Goal: Task Accomplishment & Management: Use online tool/utility

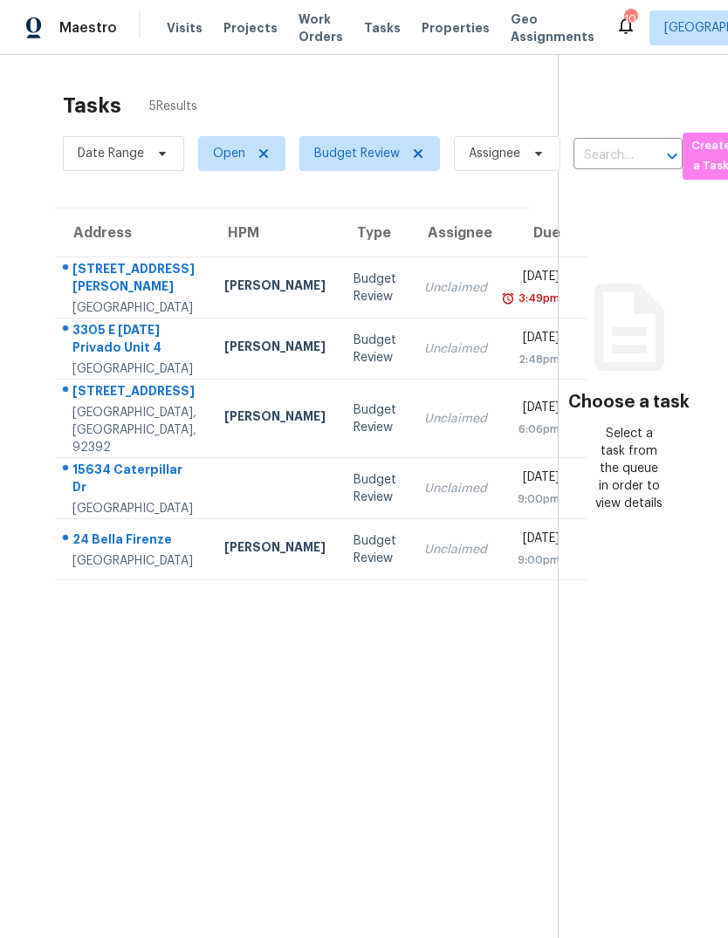
scroll to position [-31, 0]
click at [189, 24] on span "Visits" at bounding box center [185, 27] width 36 height 17
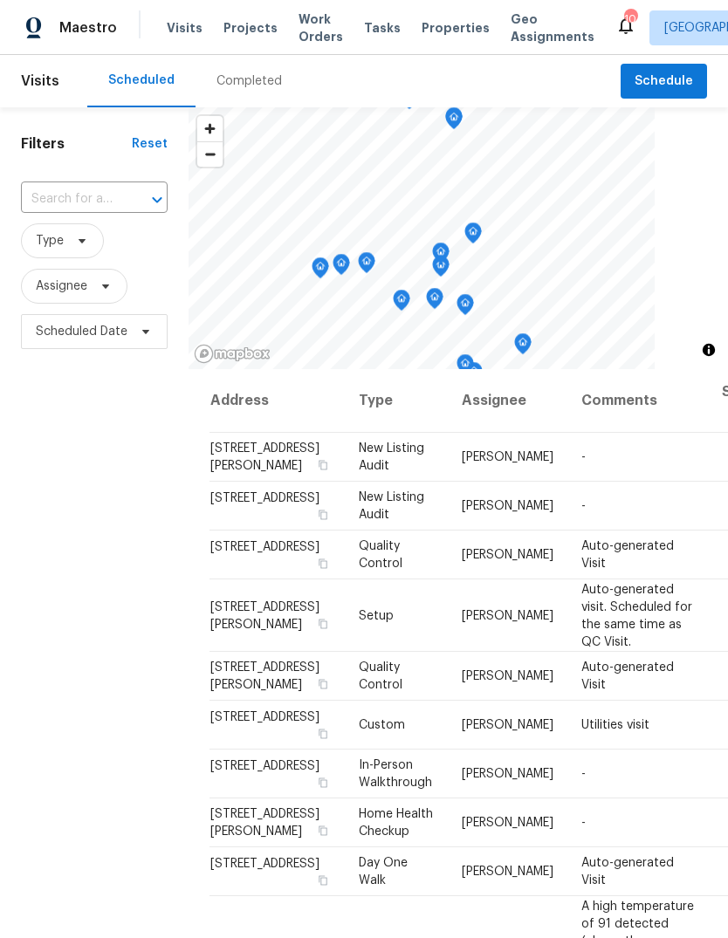
click at [242, 90] on div "Completed" at bounding box center [249, 81] width 107 height 52
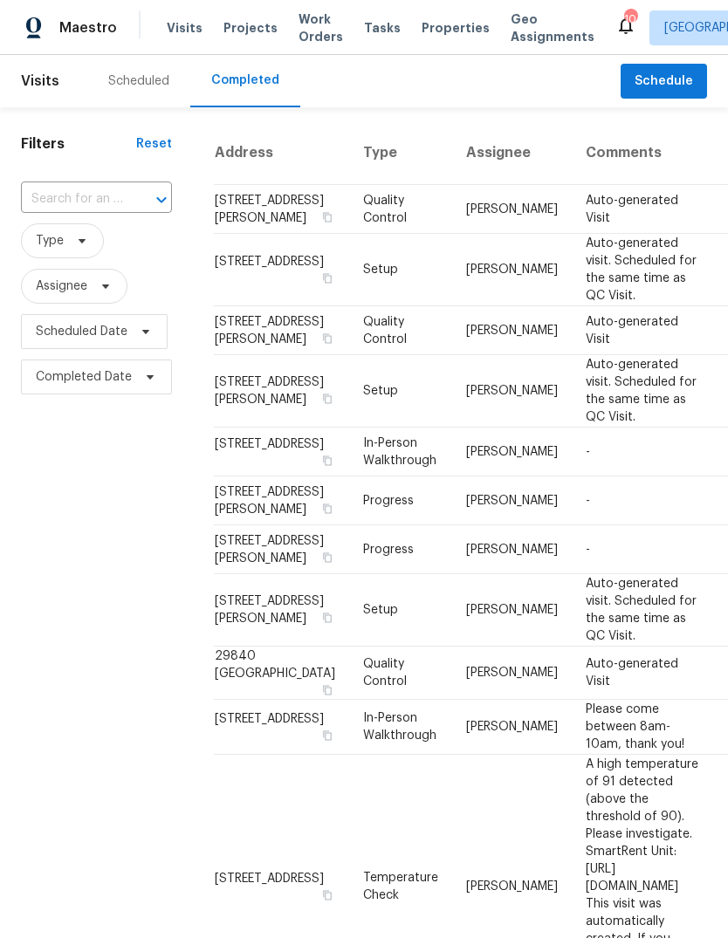
click at [439, 27] on span "Properties" at bounding box center [456, 27] width 68 height 17
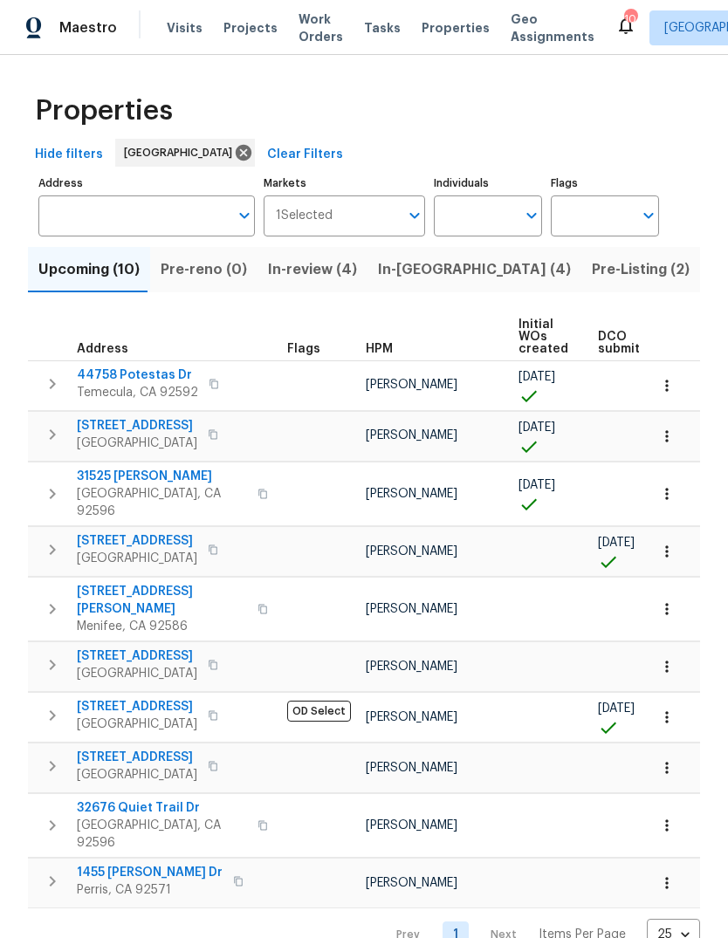
click at [472, 221] on input "Individuals" at bounding box center [475, 216] width 82 height 41
type input "[PERSON_NAME]"
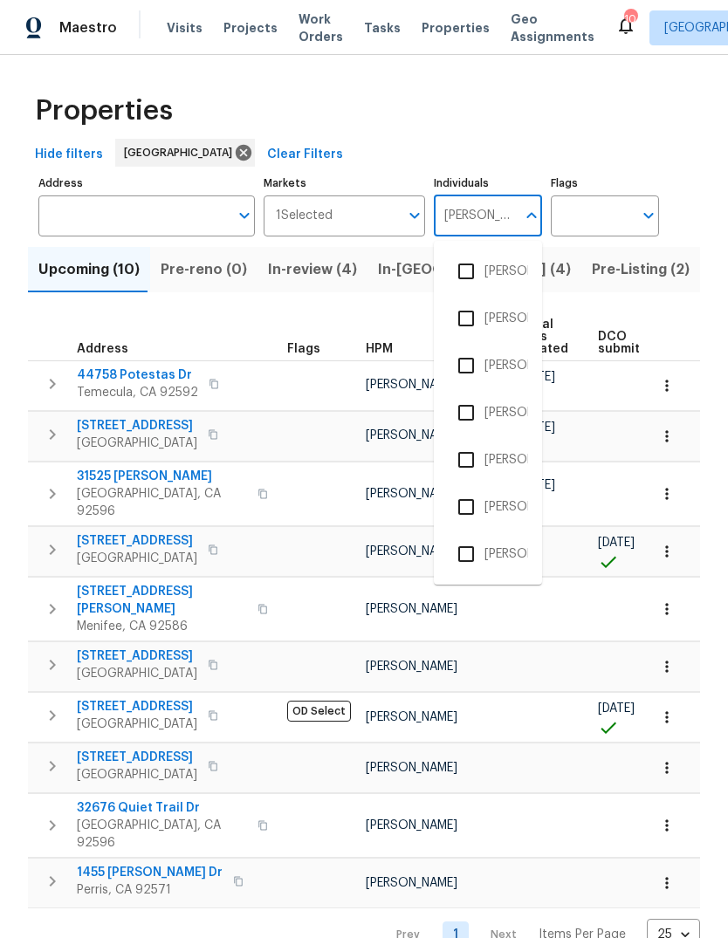
click at [512, 361] on li "[PERSON_NAME]" at bounding box center [488, 365] width 80 height 37
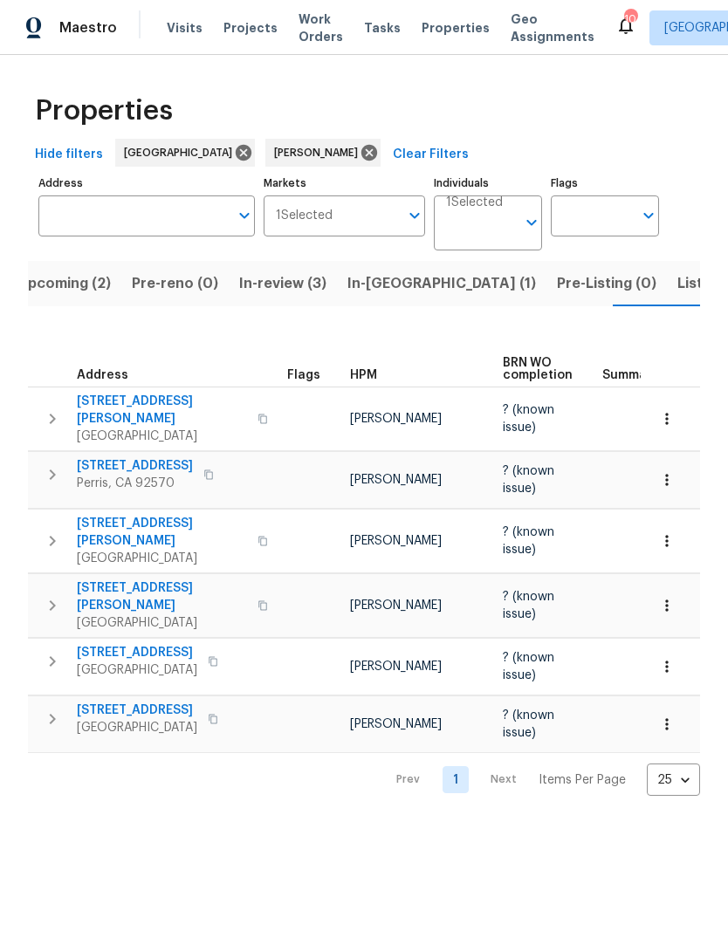
click at [374, 31] on span "Tasks" at bounding box center [382, 28] width 37 height 12
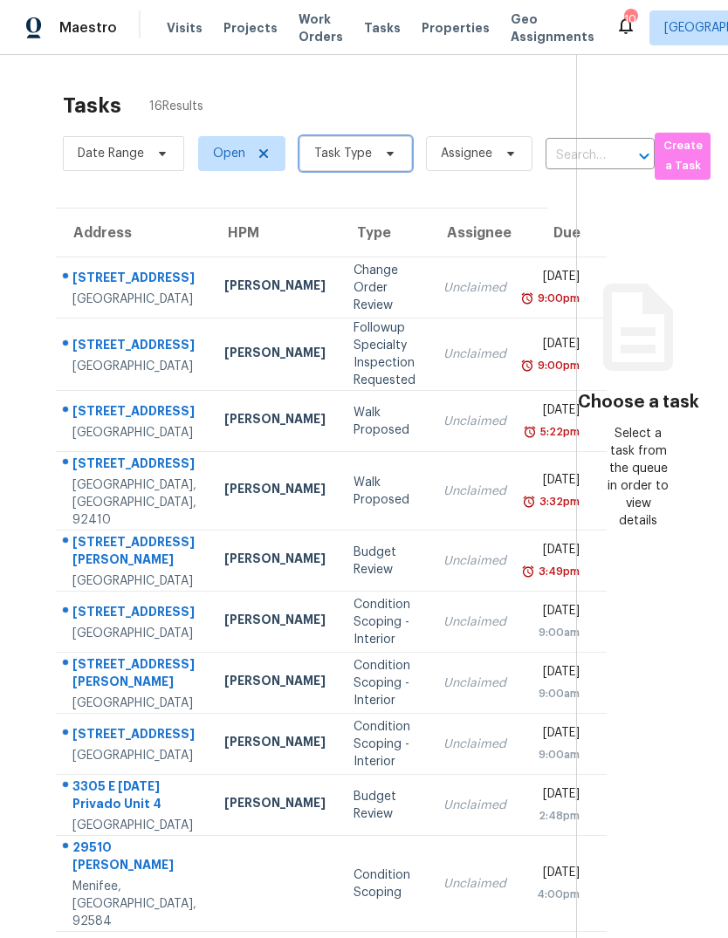
click at [372, 162] on span "Task Type" at bounding box center [355, 153] width 113 height 35
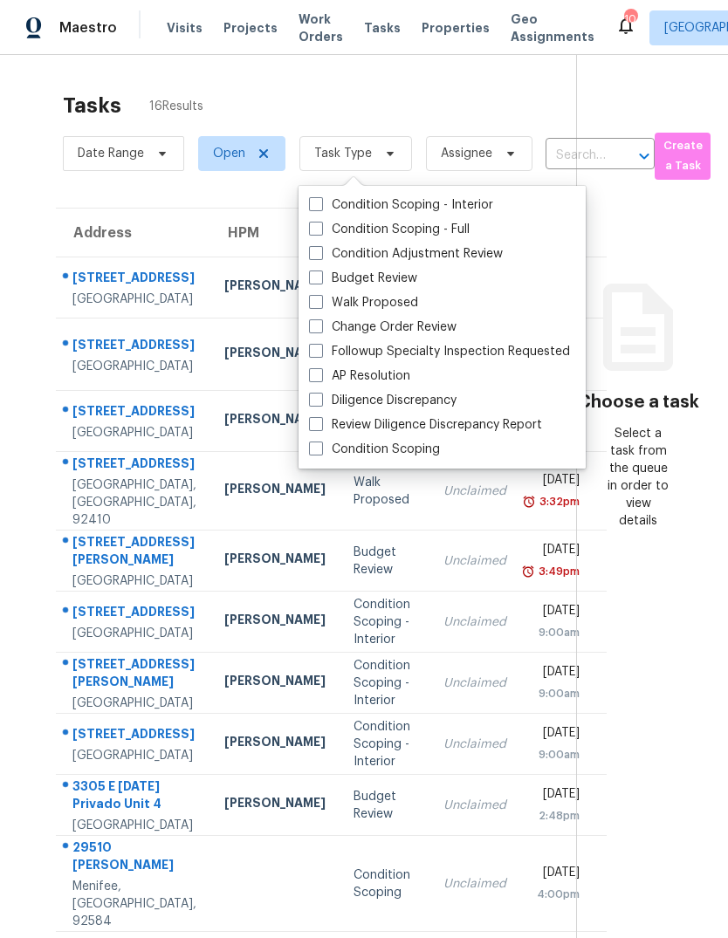
click at [393, 281] on label "Budget Review" at bounding box center [363, 278] width 108 height 17
click at [320, 281] on input "Budget Review" at bounding box center [314, 275] width 11 height 11
checkbox input "true"
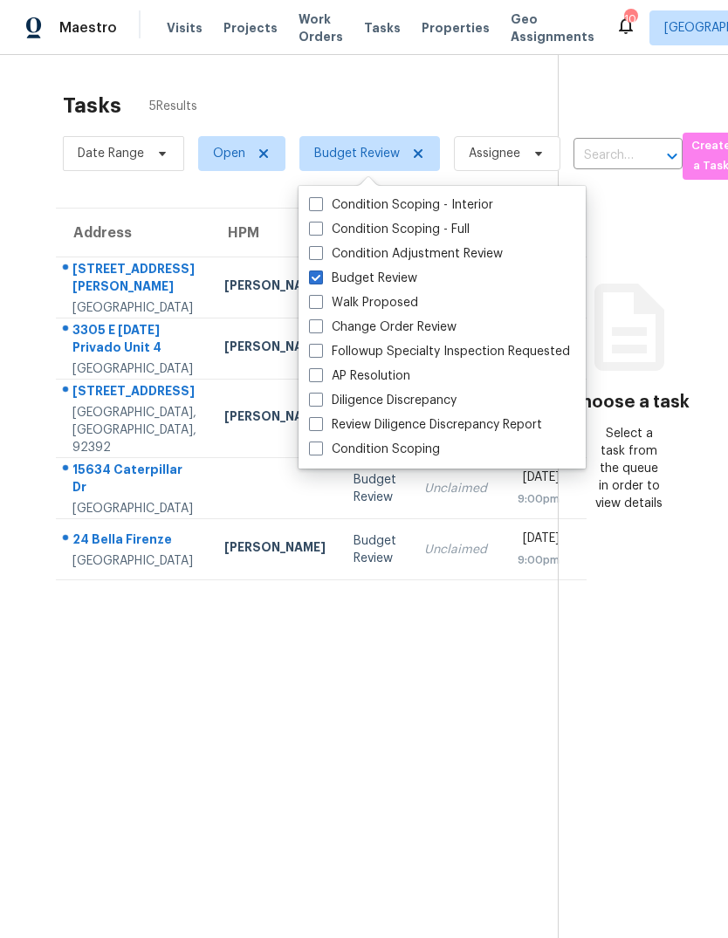
click at [417, 808] on section "Tasks 5 Results Date Range Open Budget Review Assignee ​ Create a Task Address …" at bounding box center [293, 538] width 530 height 910
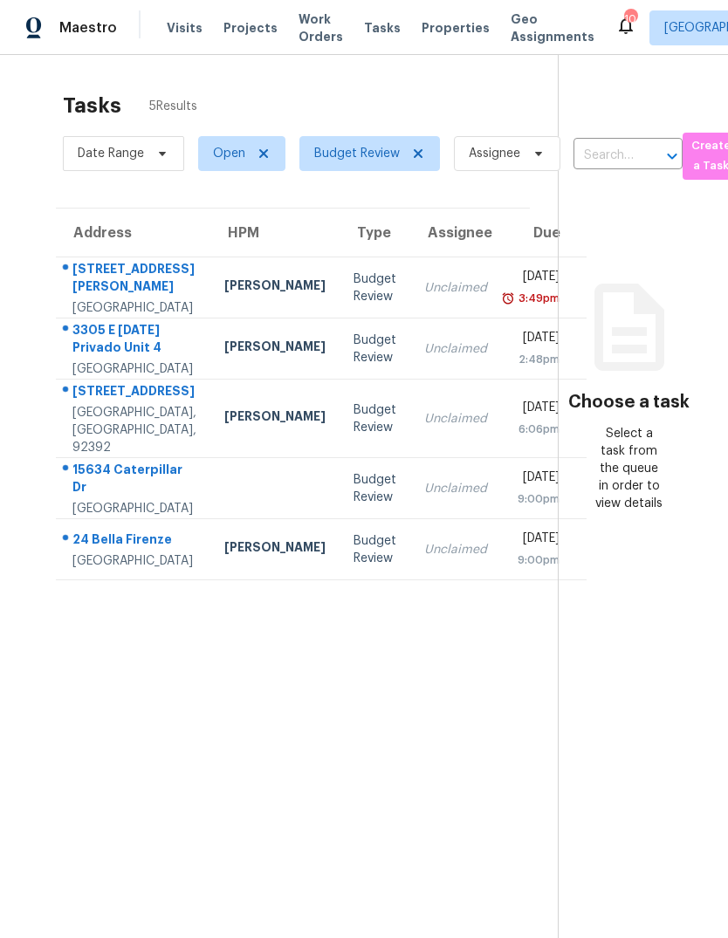
click at [424, 297] on div "Unclaimed" at bounding box center [455, 287] width 63 height 17
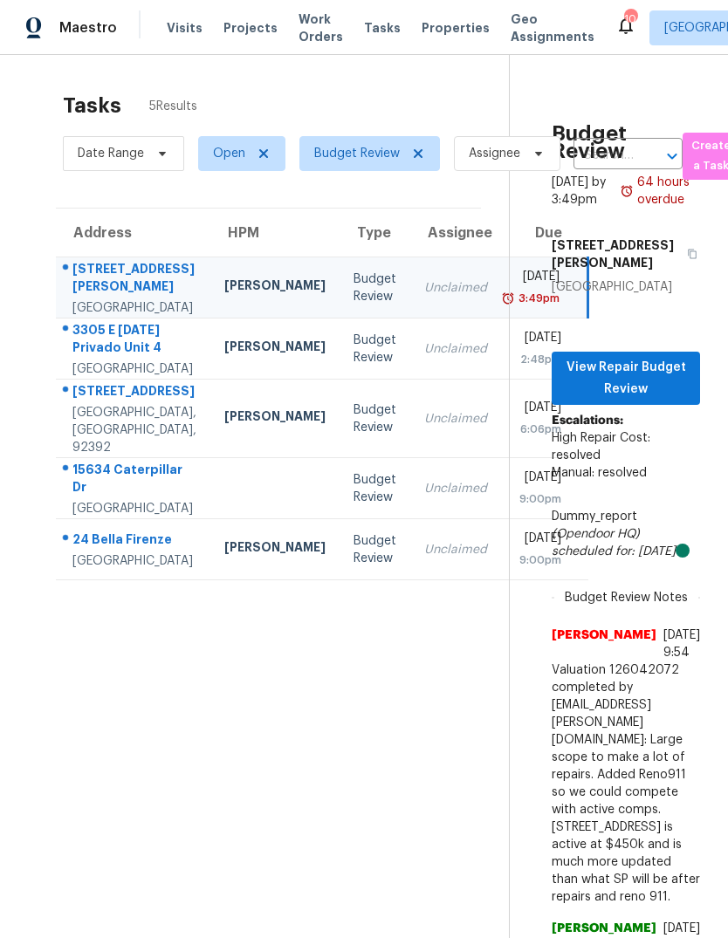
click at [410, 380] on td "Unclaimed" at bounding box center [455, 349] width 91 height 61
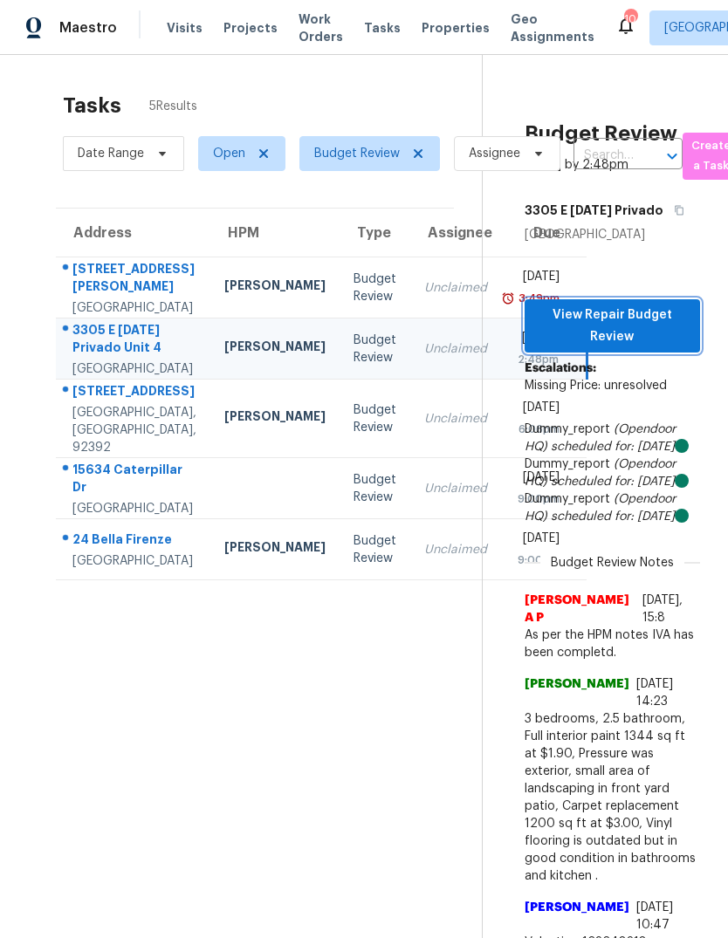
click at [628, 336] on span "View Repair Budget Review" at bounding box center [613, 326] width 148 height 43
click at [410, 458] on td "Unclaimed" at bounding box center [455, 419] width 91 height 79
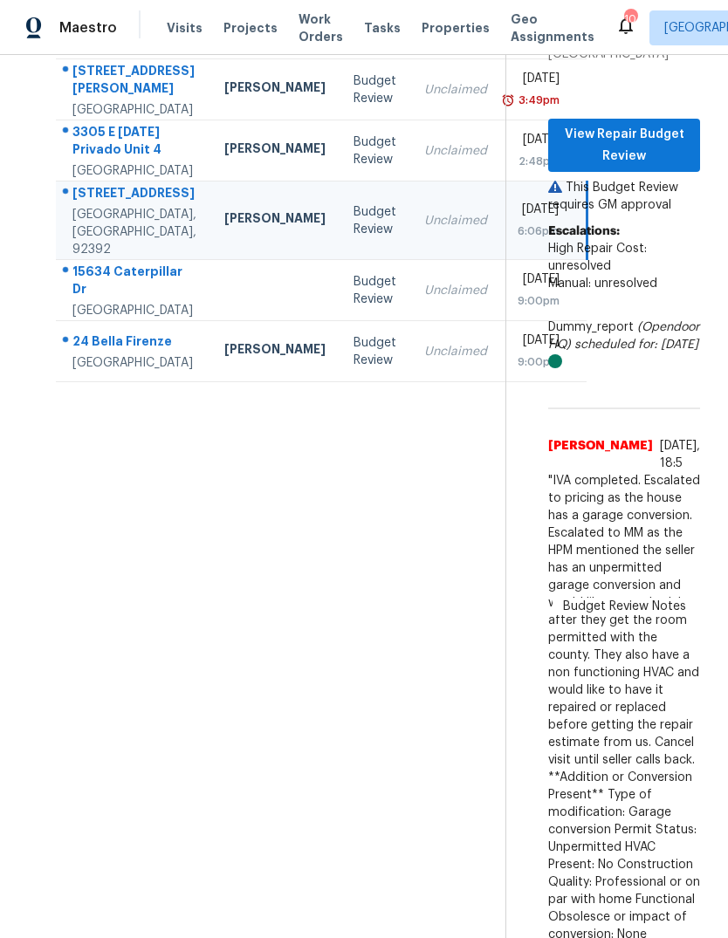
scroll to position [199, 0]
click at [354, 307] on div "Budget Review" at bounding box center [375, 289] width 43 height 35
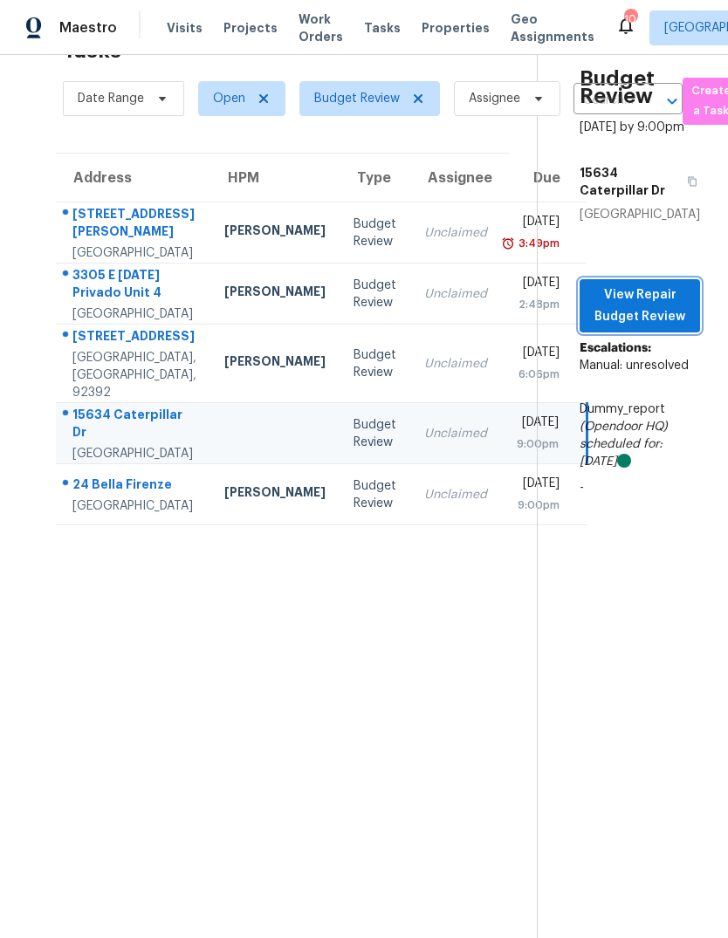
click at [656, 327] on span "View Repair Budget Review" at bounding box center [640, 306] width 93 height 43
click at [340, 525] on td "Budget Review" at bounding box center [375, 494] width 71 height 61
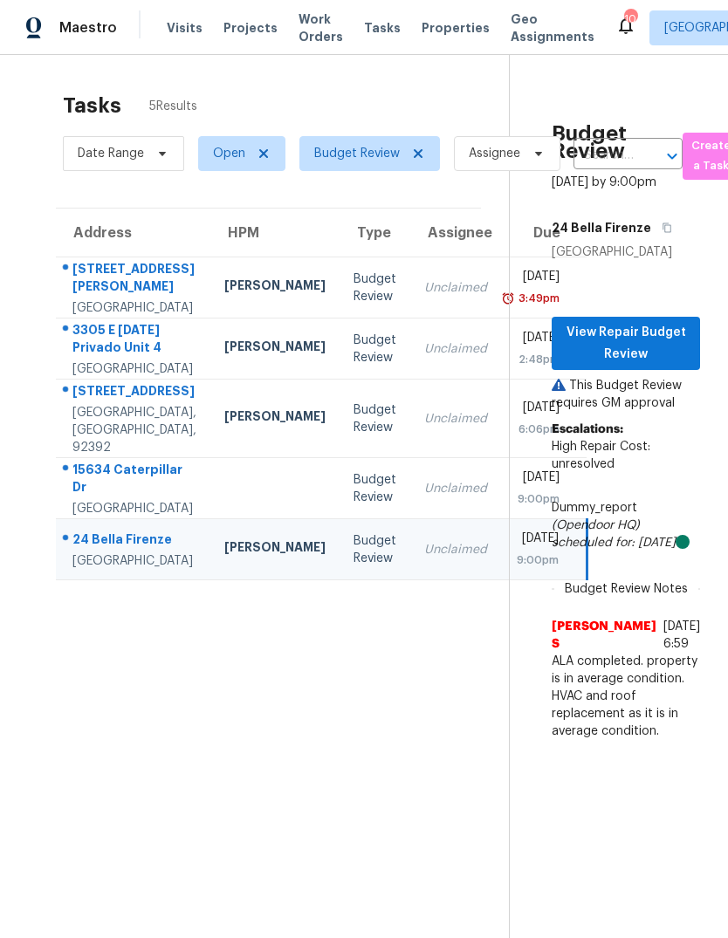
scroll to position [0, 0]
click at [651, 352] on span "View Repair Budget Review" at bounding box center [626, 343] width 120 height 43
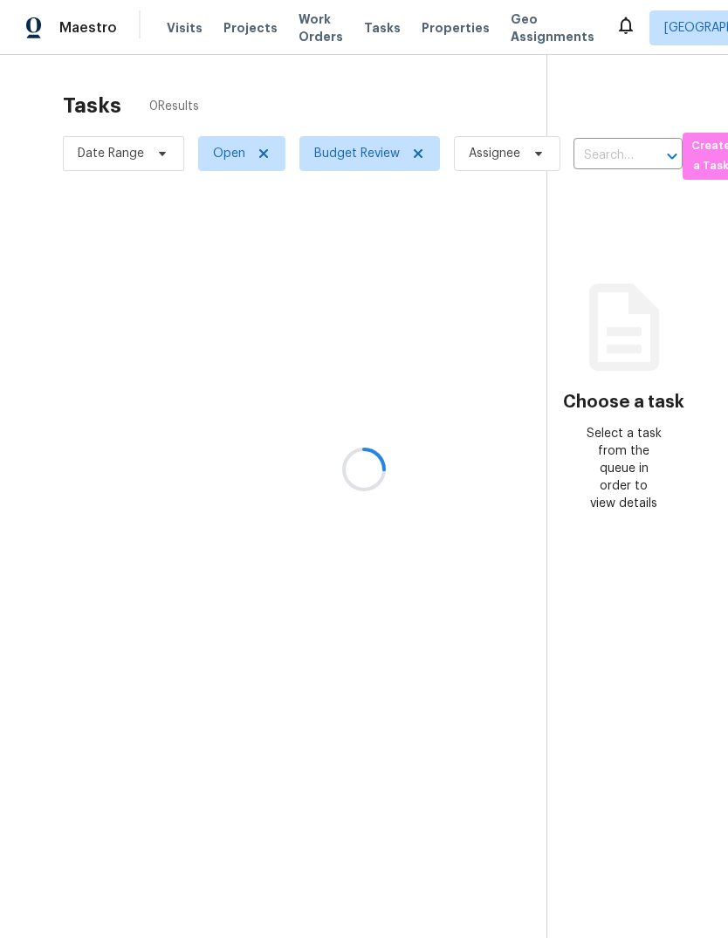
scroll to position [65, 0]
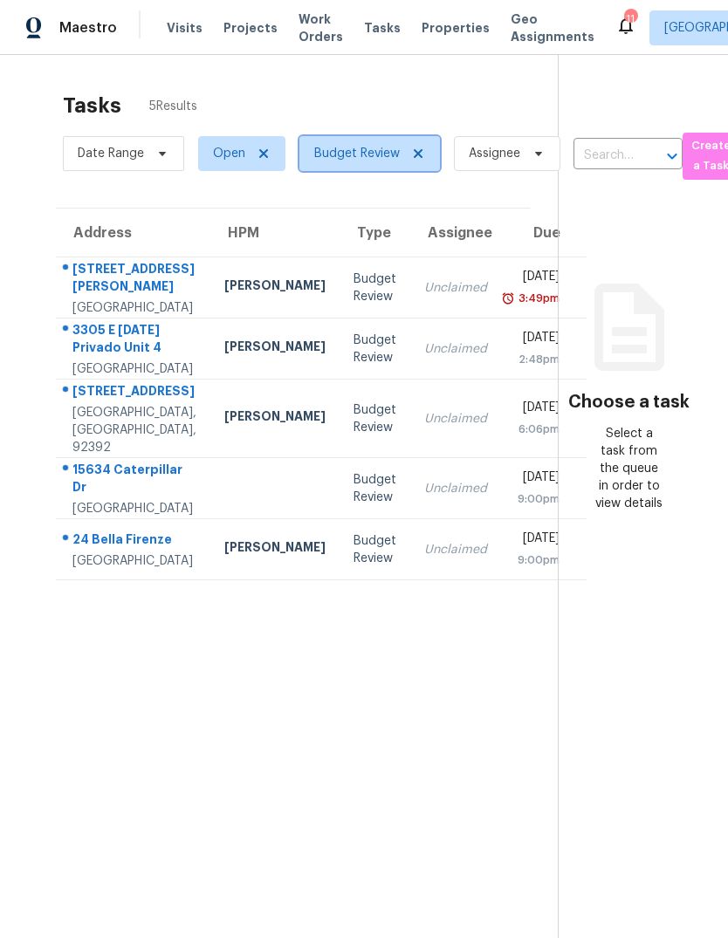
click at [420, 147] on icon at bounding box center [418, 154] width 14 height 14
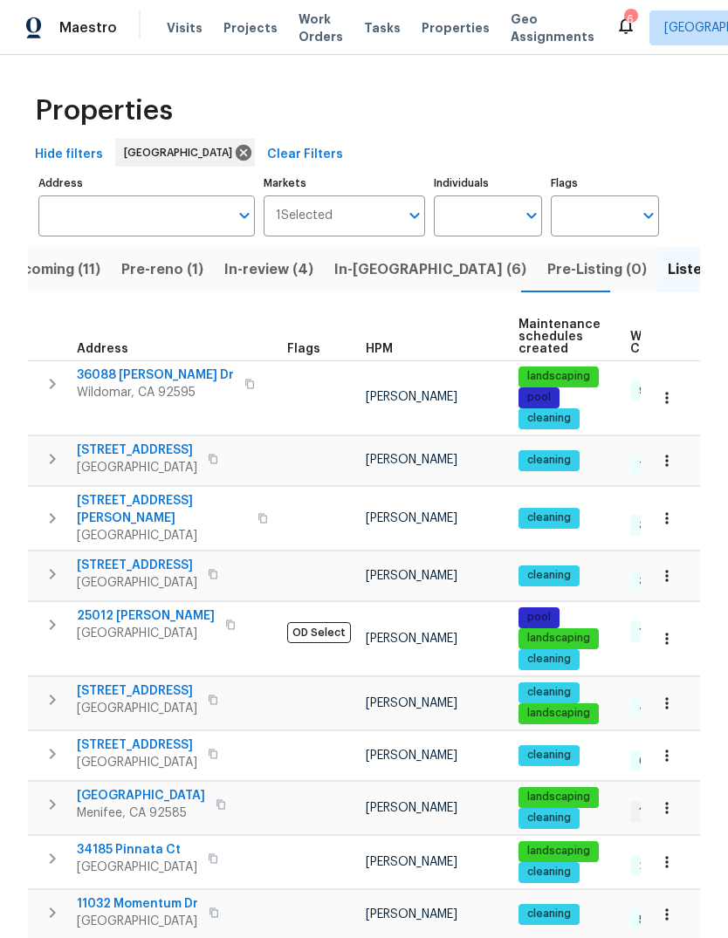
click at [436, 33] on span "Properties" at bounding box center [456, 27] width 68 height 17
click at [186, 28] on span "Visits" at bounding box center [185, 27] width 36 height 17
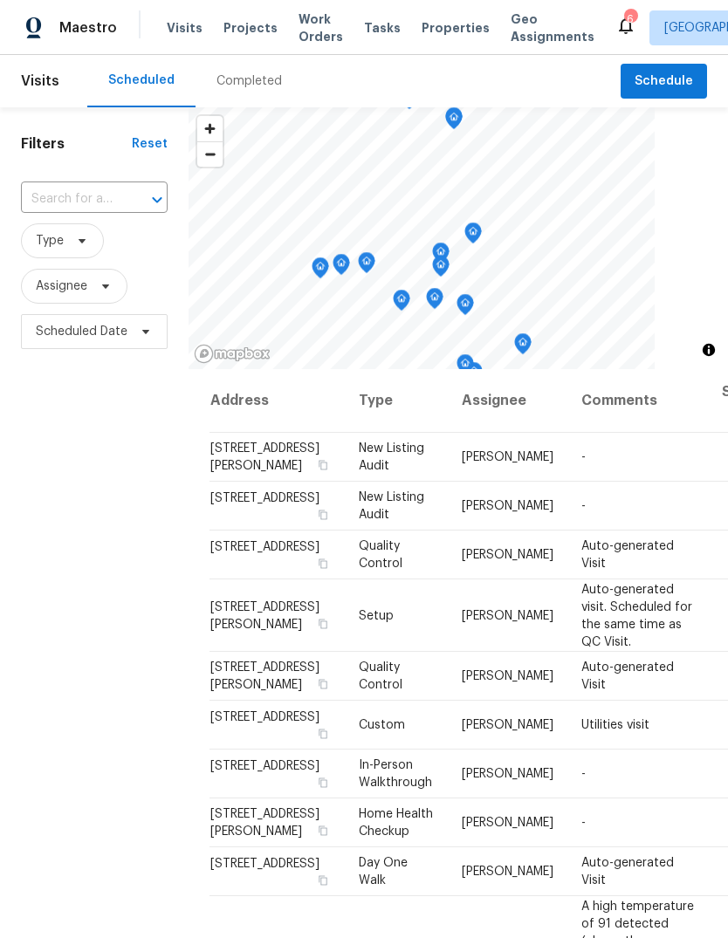
click at [241, 29] on span "Projects" at bounding box center [250, 27] width 54 height 17
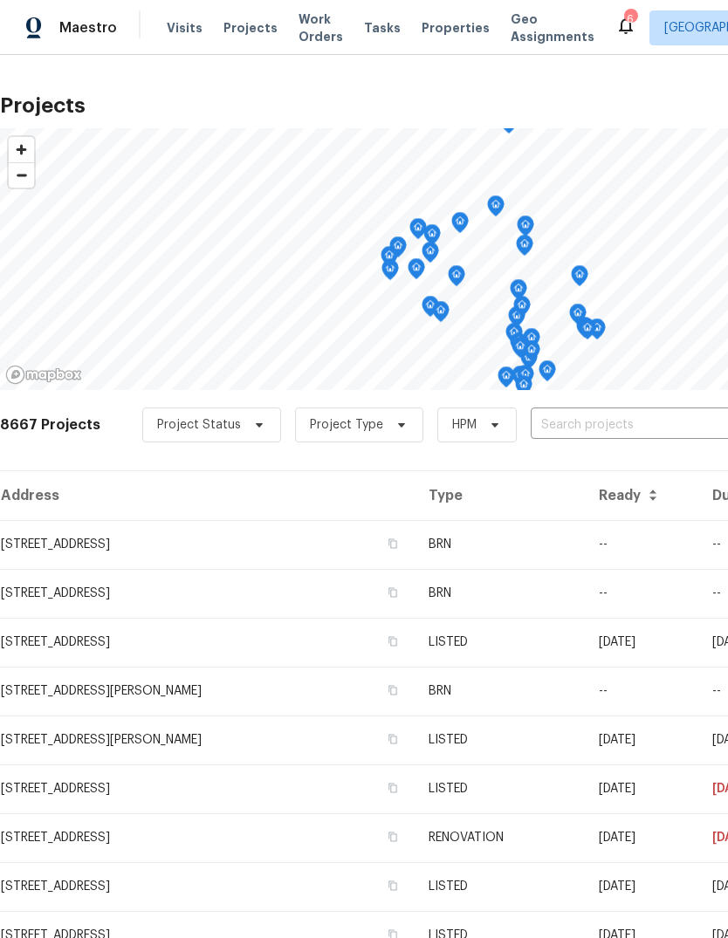
click at [431, 32] on span "Properties" at bounding box center [456, 27] width 68 height 17
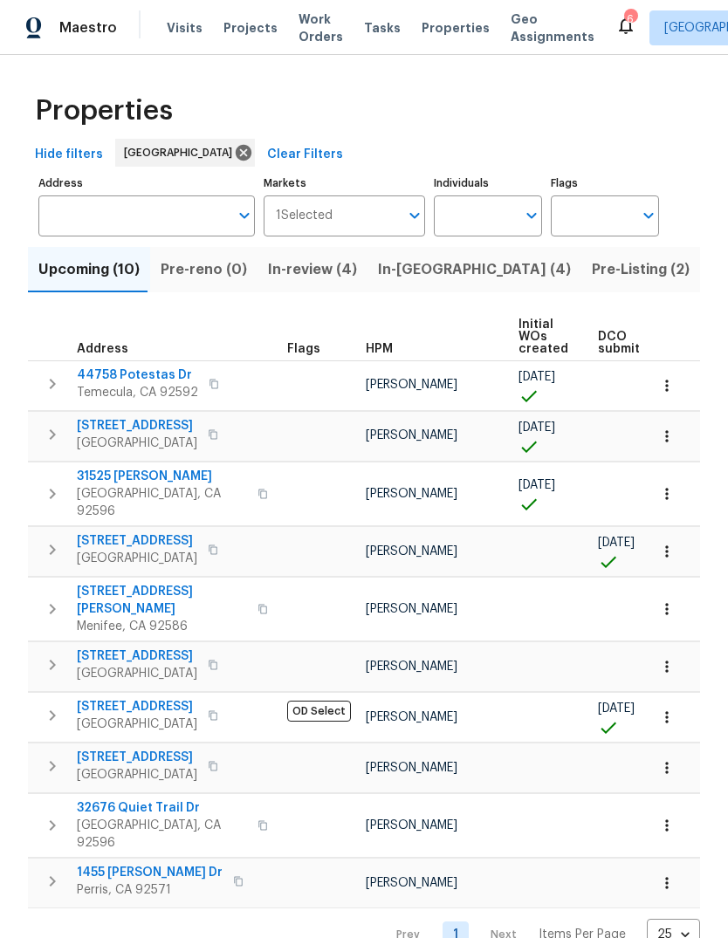
click at [592, 263] on span "Pre-Listing (2)" at bounding box center [641, 270] width 98 height 24
